Goal: Task Accomplishment & Management: Manage account settings

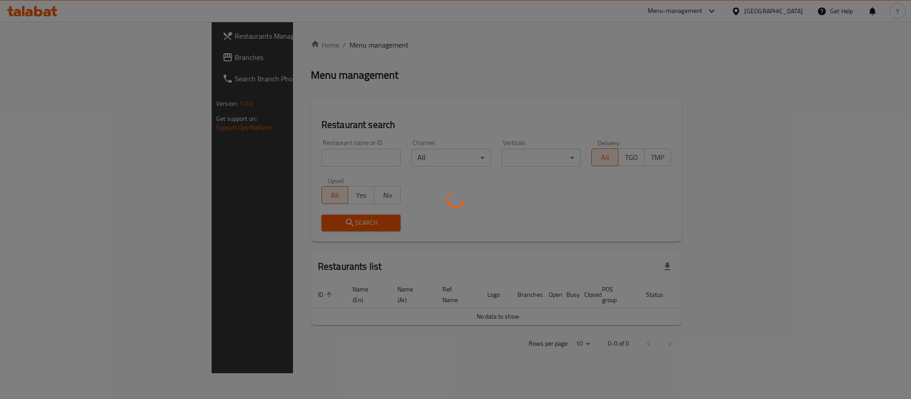
click at [228, 155] on div at bounding box center [455, 199] width 911 height 399
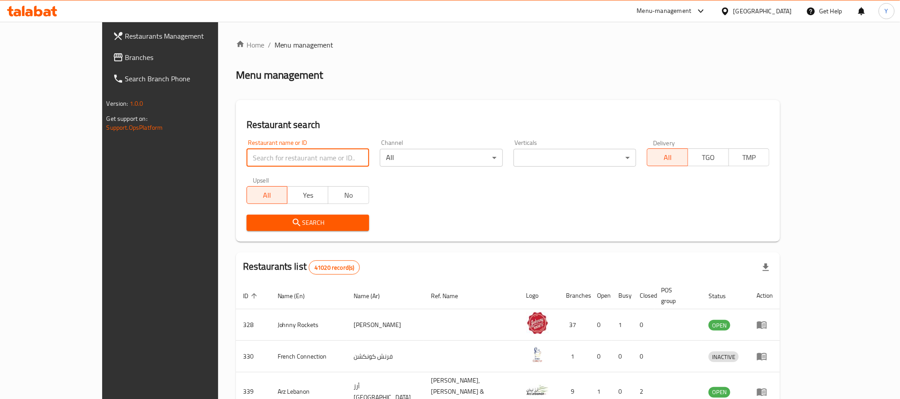
click at [247, 155] on input "search" at bounding box center [308, 158] width 123 height 18
paste input "688003"
type input "688003"
click button "Search" at bounding box center [308, 223] width 123 height 16
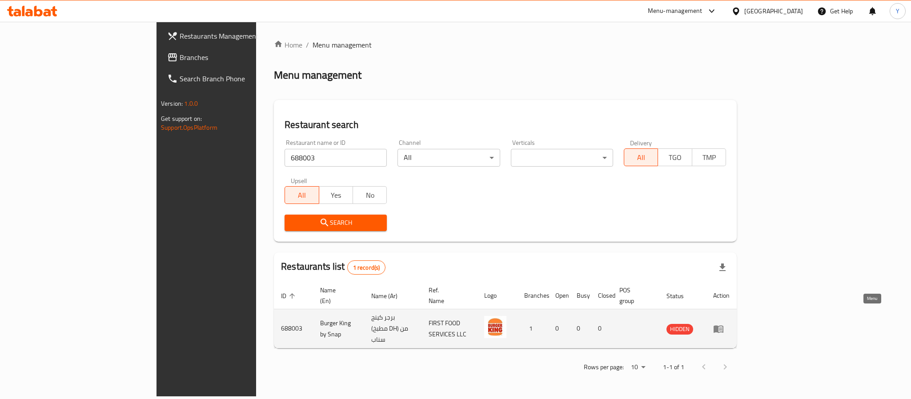
click at [723, 324] on icon "enhanced table" at bounding box center [718, 329] width 11 height 11
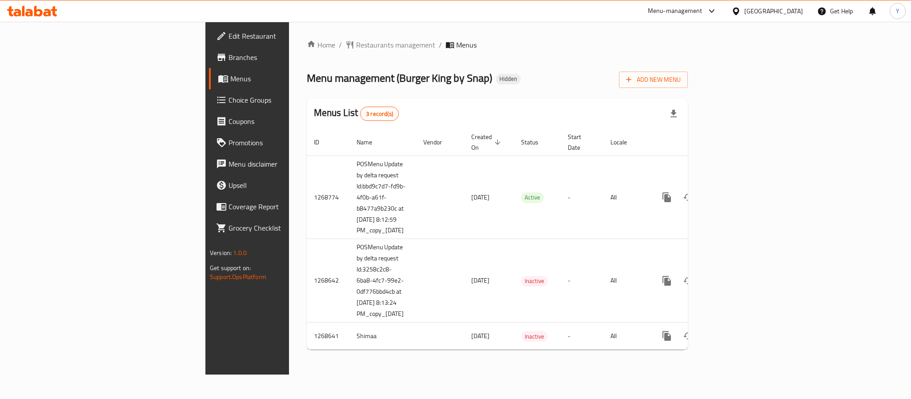
click at [228, 62] on span "Branches" at bounding box center [289, 57] width 122 height 11
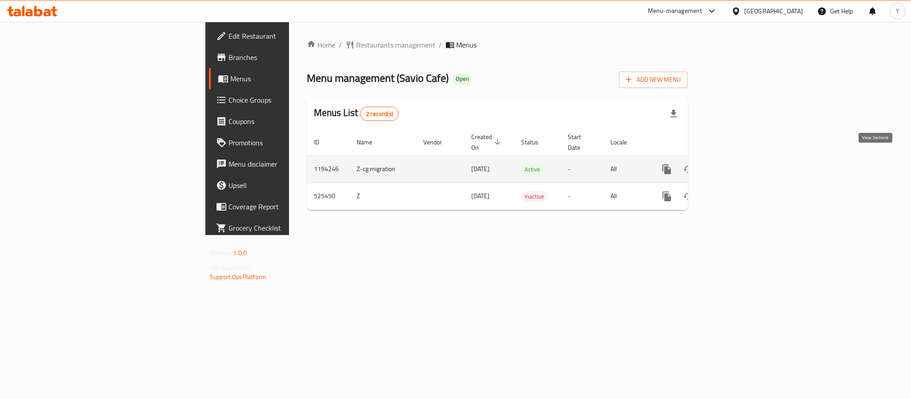
click at [736, 164] on icon "enhanced table" at bounding box center [730, 169] width 11 height 11
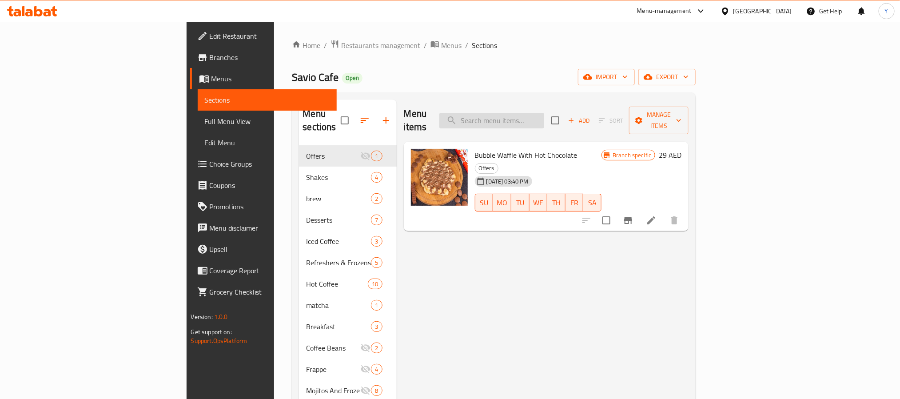
click at [544, 115] on input "search" at bounding box center [491, 121] width 105 height 16
paste input "Iced V60"
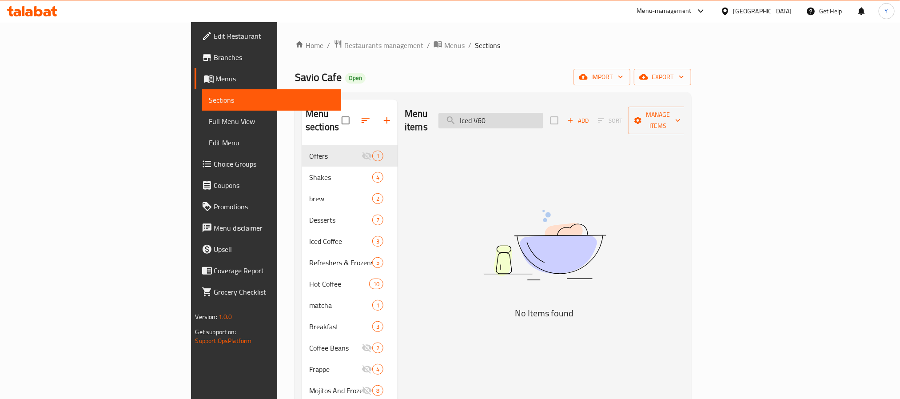
drag, startPoint x: 582, startPoint y: 113, endPoint x: 543, endPoint y: 114, distance: 38.7
click at [543, 114] on input "Iced V60" at bounding box center [491, 121] width 105 height 16
click at [539, 113] on input "Iced V60" at bounding box center [491, 121] width 105 height 16
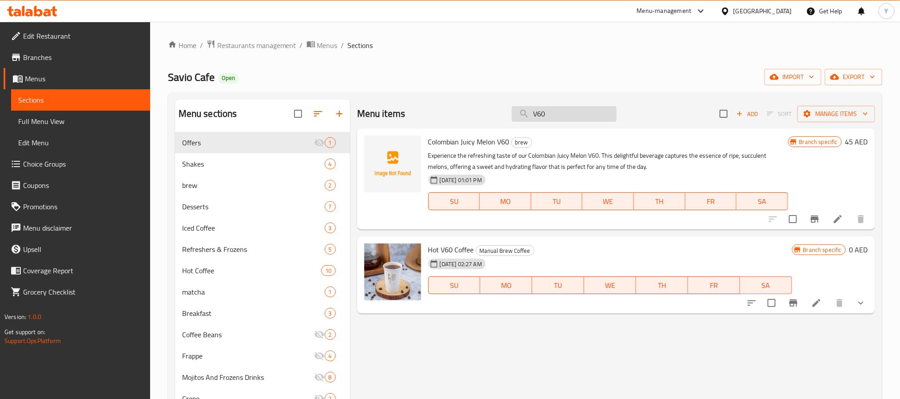
click at [538, 113] on input "V60" at bounding box center [564, 114] width 105 height 16
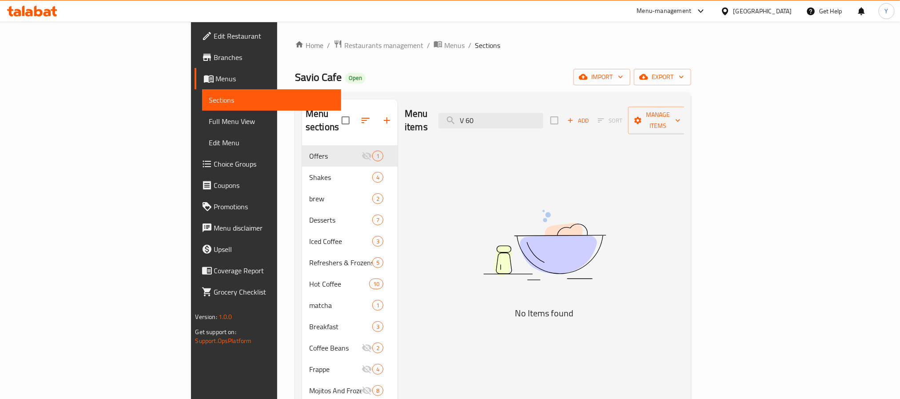
drag, startPoint x: 535, startPoint y: 111, endPoint x: 529, endPoint y: 123, distance: 13.5
click at [529, 123] on div "Menu items V 60 Add Sort Manage items" at bounding box center [545, 121] width 280 height 42
click at [531, 124] on div "Menu items V 60 Add Sort Manage items" at bounding box center [545, 121] width 280 height 42
drag, startPoint x: 538, startPoint y: 109, endPoint x: 402, endPoint y: 134, distance: 138.2
click at [419, 134] on div "Menu items V 60 Add Sort Manage items No Items found" at bounding box center [541, 327] width 287 height 455
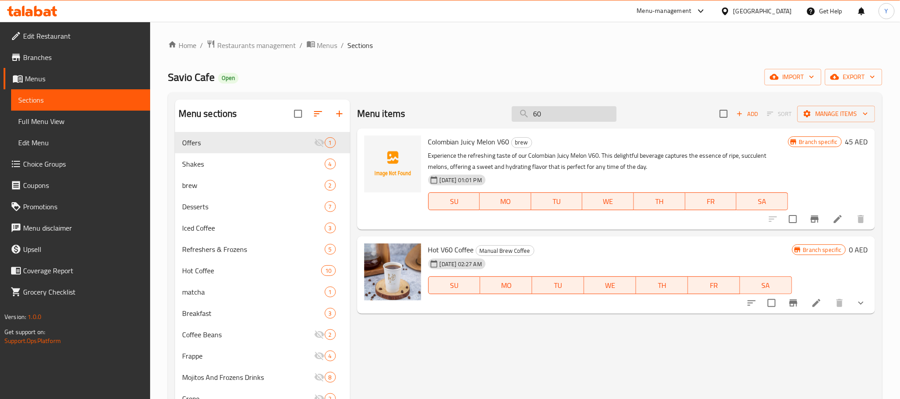
click at [573, 112] on input "60" at bounding box center [564, 114] width 105 height 16
click at [596, 112] on input "60" at bounding box center [564, 114] width 105 height 16
paste input "Brownie Luxe"
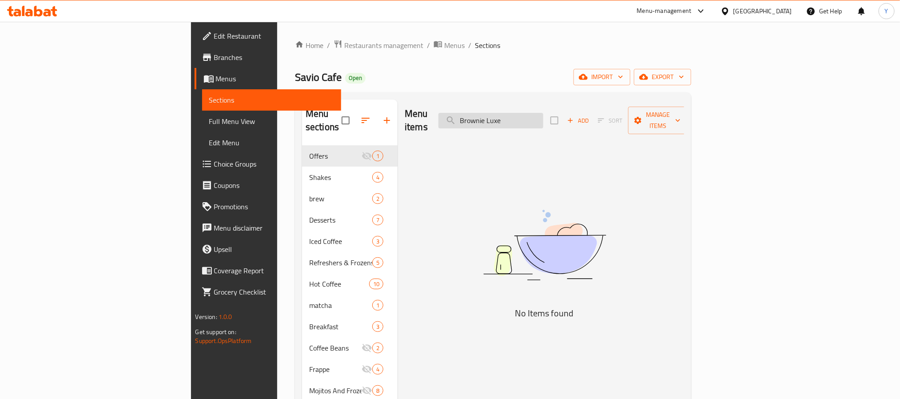
click at [543, 113] on input "Brownie Luxe" at bounding box center [491, 121] width 105 height 16
paste input "Colombian Juicy Melon V60"
type input "Colombian Juicy Melon V60"
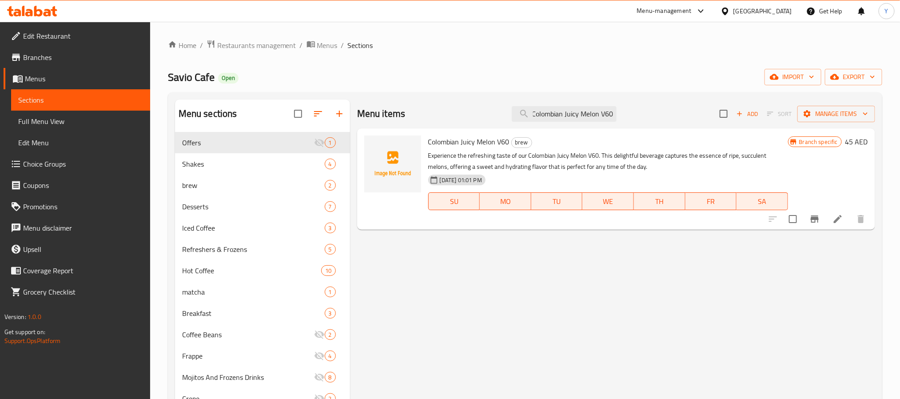
scroll to position [0, 0]
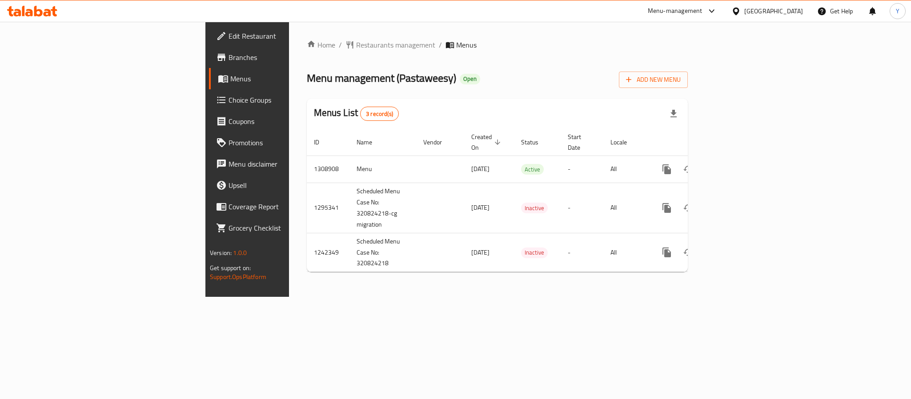
click at [228, 59] on span "Branches" at bounding box center [289, 57] width 122 height 11
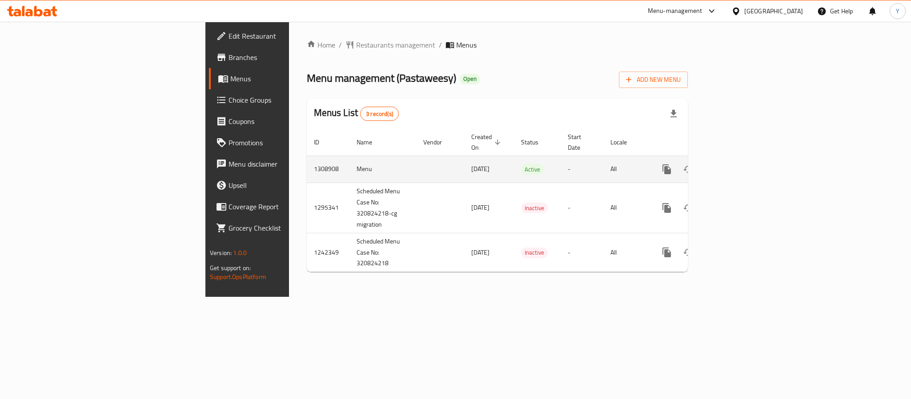
click at [736, 164] on icon "enhanced table" at bounding box center [730, 169] width 11 height 11
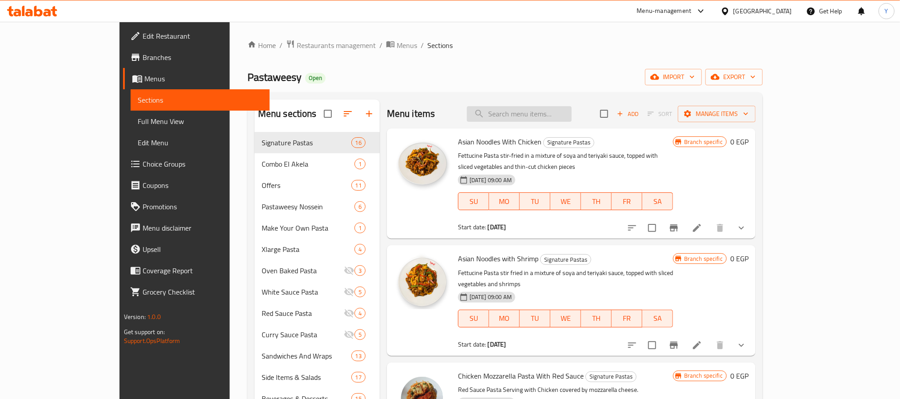
click at [571, 109] on input "search" at bounding box center [519, 114] width 105 height 16
paste input "Seyami Meal"
type input "Seyami Meal"
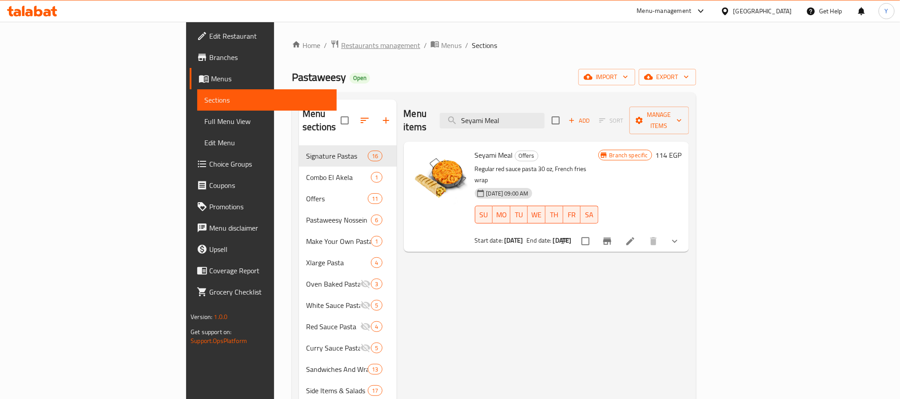
drag, startPoint x: 259, startPoint y: 47, endPoint x: 280, endPoint y: 50, distance: 22.0
click at [341, 47] on span "Restaurants management" at bounding box center [380, 45] width 79 height 11
click at [475, 148] on span "Seyami Meal" at bounding box center [494, 154] width 38 height 13
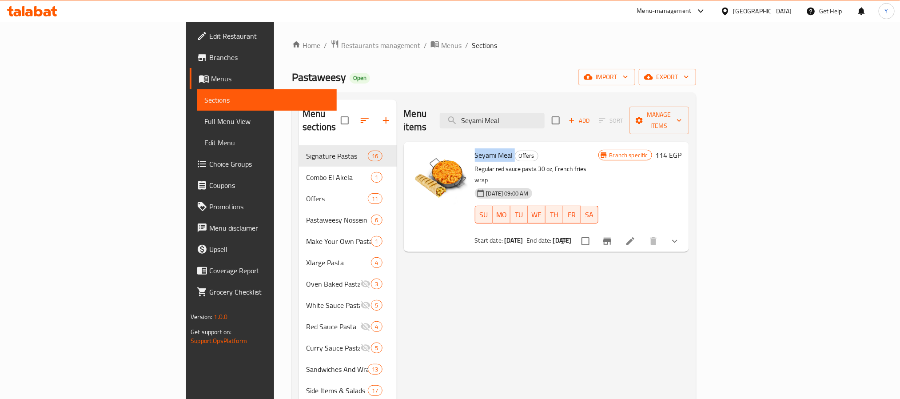
copy h6 "Seyami Meal"
click at [209, 163] on span "Choice Groups" at bounding box center [269, 164] width 120 height 11
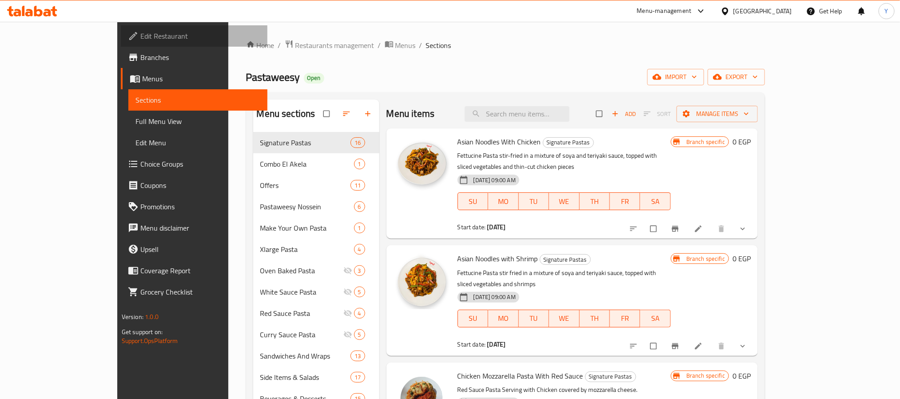
click at [140, 35] on span "Edit Restaurant" at bounding box center [200, 36] width 120 height 11
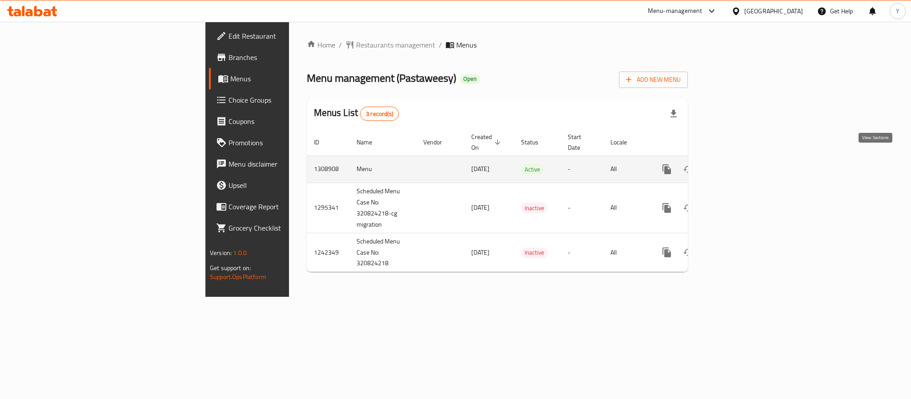
click at [736, 164] on icon "enhanced table" at bounding box center [730, 169] width 11 height 11
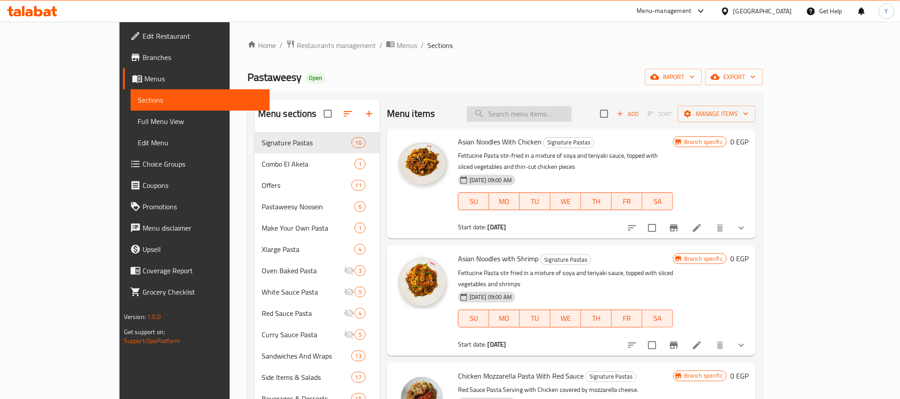
click at [559, 116] on input "search" at bounding box center [519, 114] width 105 height 16
paste input "502289"
type input "502289"
click at [570, 108] on input "search" at bounding box center [519, 114] width 105 height 16
paste input "Seyami Meal"
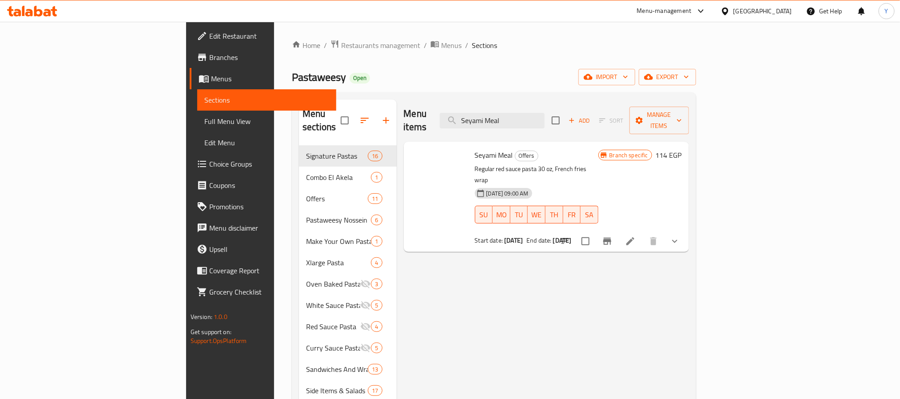
type input "Seyami Meal"
click at [686, 231] on button "show more" at bounding box center [674, 241] width 21 height 21
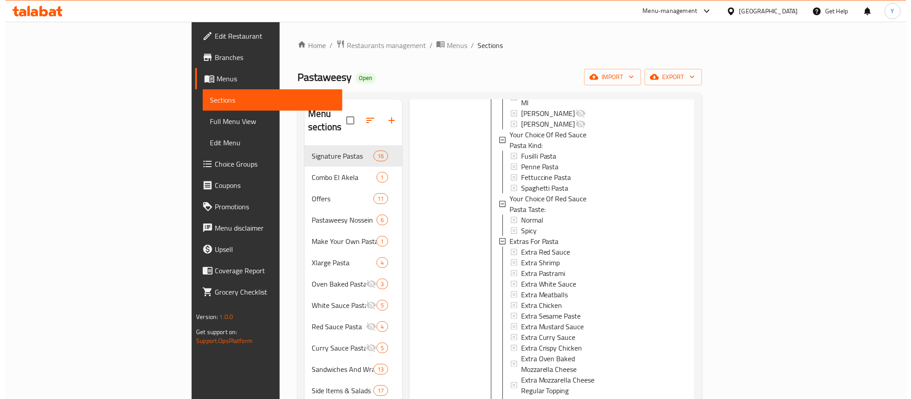
scroll to position [222, 0]
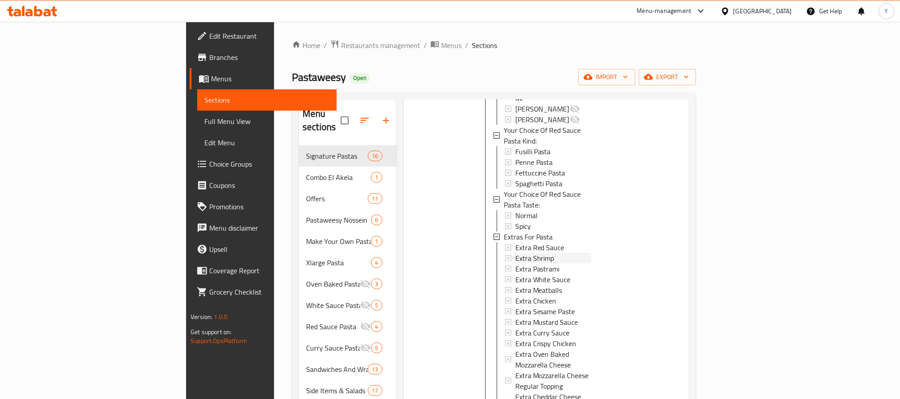
click at [515, 253] on span "Extra Shrimp" at bounding box center [534, 258] width 39 height 11
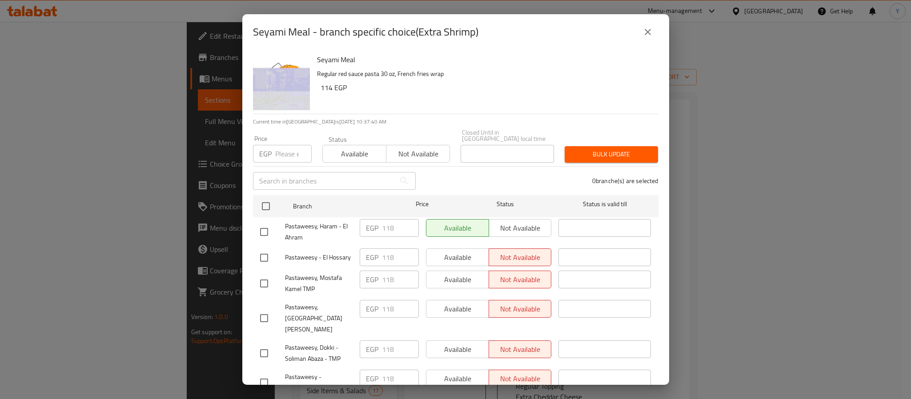
click at [326, 221] on span "Pastaweesy, Haram - El Ahram" at bounding box center [319, 232] width 68 height 22
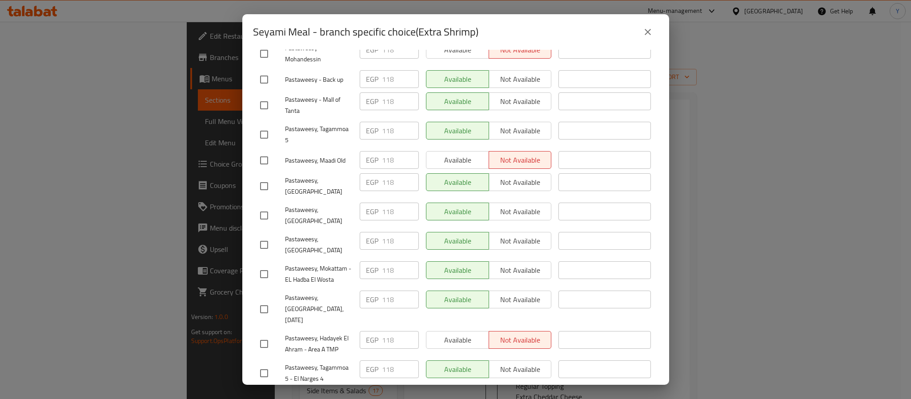
scroll to position [728, 0]
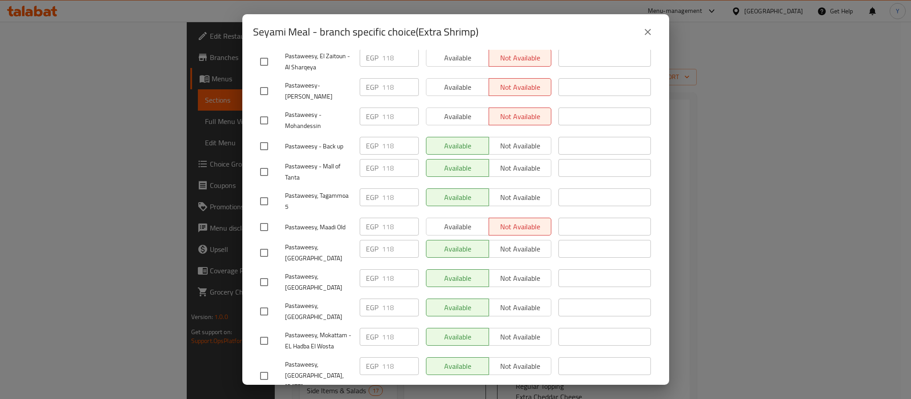
click at [301, 161] on span "Pastaweesy - Mall of Tanta" at bounding box center [319, 172] width 68 height 22
copy span "Pastaweesy - Mall of Tanta"
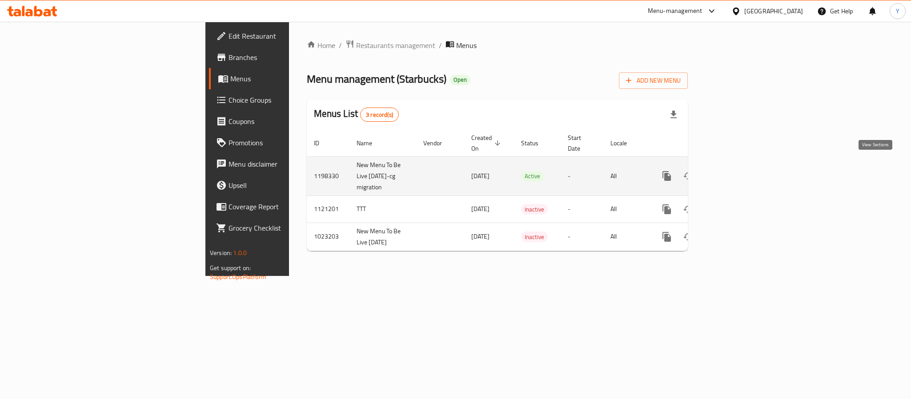
click at [736, 171] on icon "enhanced table" at bounding box center [730, 176] width 11 height 11
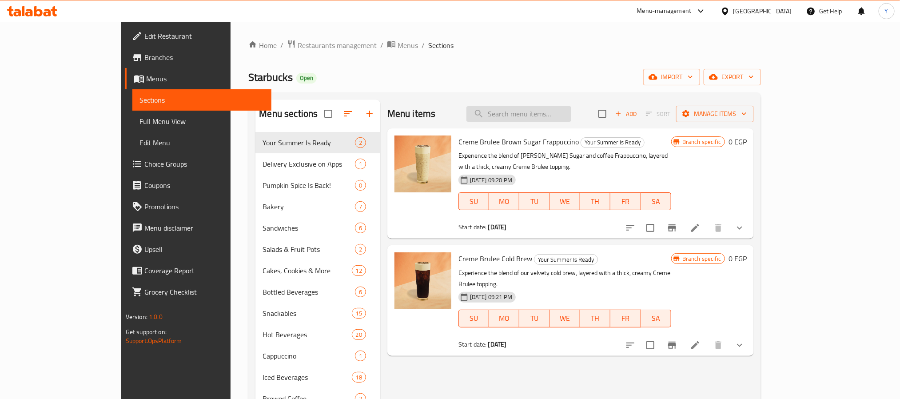
click at [536, 111] on input "search" at bounding box center [519, 114] width 105 height 16
paste input "511030"
type input "511030"
click at [571, 112] on input "search" at bounding box center [519, 114] width 105 height 16
paste input "Iced Cappuccino"
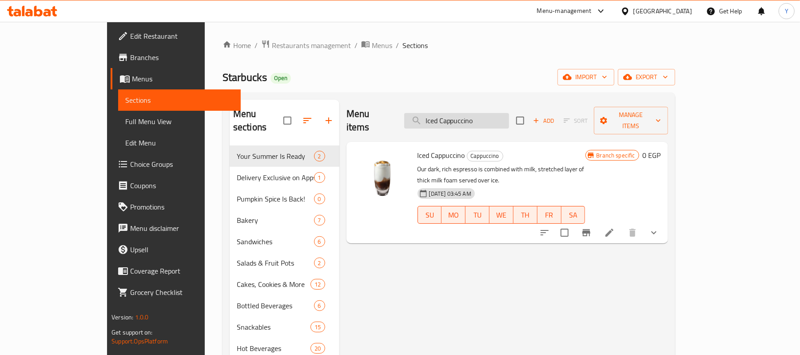
click at [509, 122] on input "Iced Cappuccino" at bounding box center [456, 121] width 105 height 16
paste input "Cold Foam"
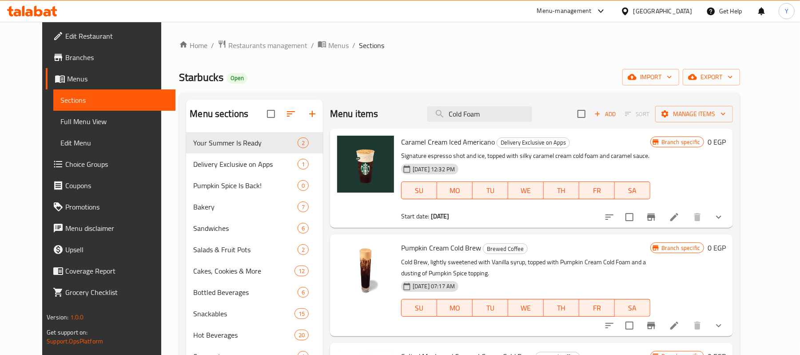
type input "Cold Foam"
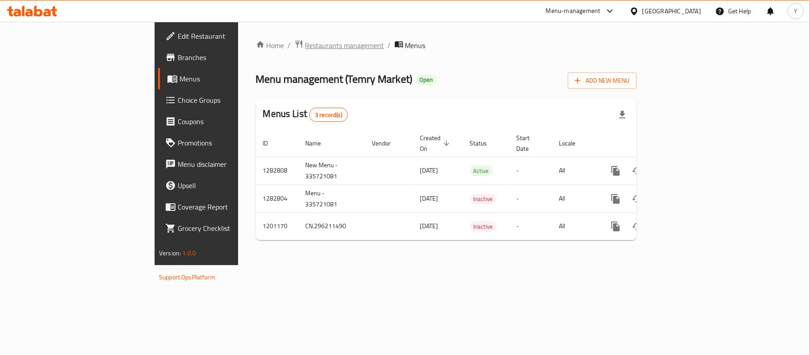
click at [305, 47] on span "Restaurants management" at bounding box center [344, 45] width 79 height 11
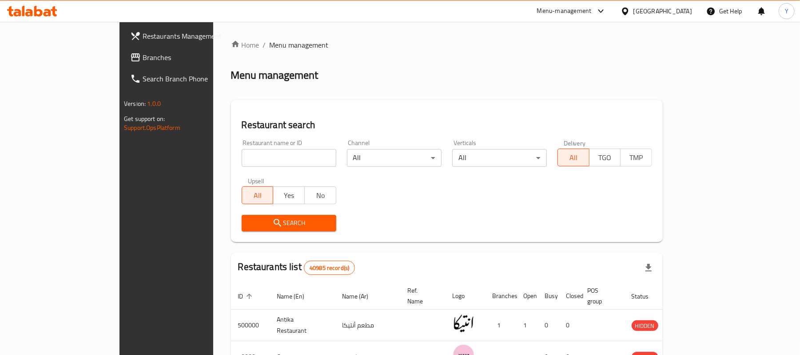
click at [236, 172] on div "Upsell All Yes No" at bounding box center [288, 190] width 105 height 37
click at [242, 155] on input "search" at bounding box center [289, 158] width 95 height 18
paste input "667364"
type input "667364"
click button "Search" at bounding box center [289, 223] width 95 height 16
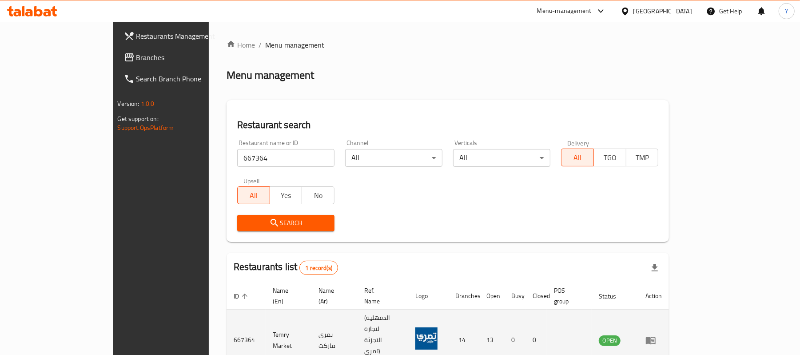
click at [669, 323] on td "enhanced table" at bounding box center [654, 339] width 31 height 61
click at [662, 335] on link "enhanced table" at bounding box center [654, 340] width 16 height 11
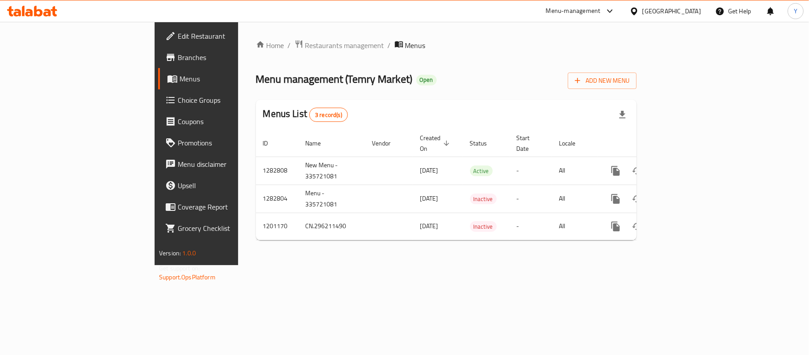
click at [178, 60] on span "Branches" at bounding box center [230, 57] width 105 height 11
